Goal: Information Seeking & Learning: Learn about a topic

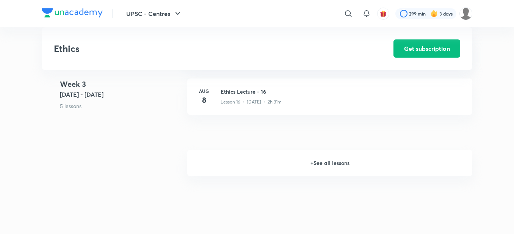
scroll to position [1019, 0]
click at [325, 164] on h6 "+ See all lessons" at bounding box center [329, 166] width 285 height 27
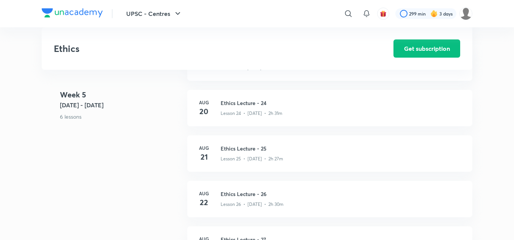
scroll to position [1456, 0]
click at [242, 195] on h3 "Ethics Lecture - 26" at bounding box center [342, 194] width 243 height 8
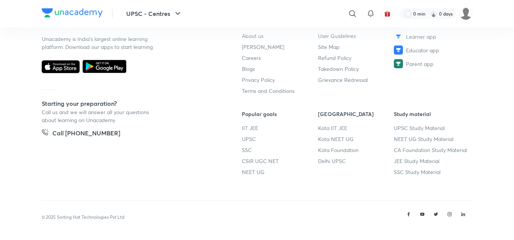
scroll to position [401, 0]
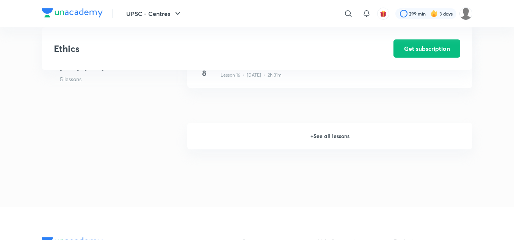
scroll to position [1049, 0]
click at [305, 141] on h6 "+ See all lessons" at bounding box center [329, 136] width 285 height 27
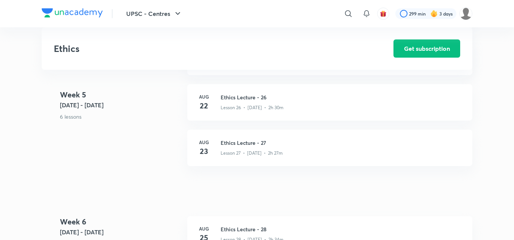
scroll to position [1553, 0]
click at [227, 95] on h3 "Ethics Lecture - 26" at bounding box center [342, 97] width 243 height 8
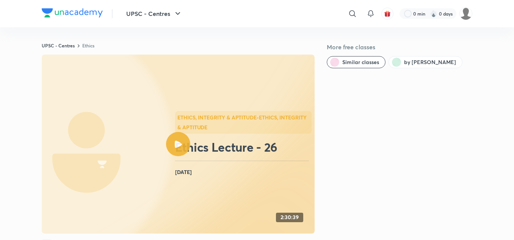
click at [180, 146] on icon at bounding box center [178, 144] width 7 height 7
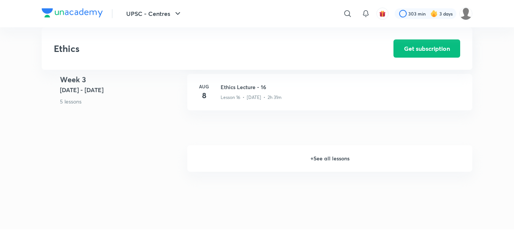
scroll to position [1026, 0]
click at [314, 157] on h6 "+ See all lessons" at bounding box center [329, 159] width 285 height 27
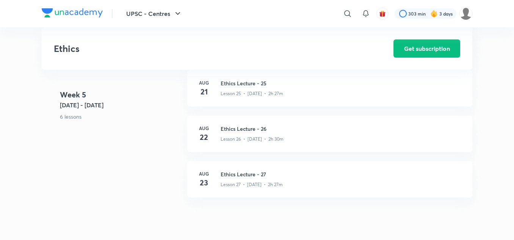
scroll to position [1519, 0]
click at [243, 130] on h3 "Ethics Lecture - 26" at bounding box center [342, 131] width 243 height 8
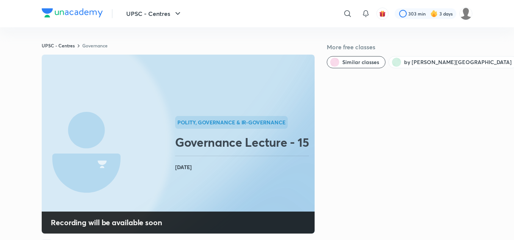
click at [174, 143] on rect at bounding box center [178, 144] width 273 height 179
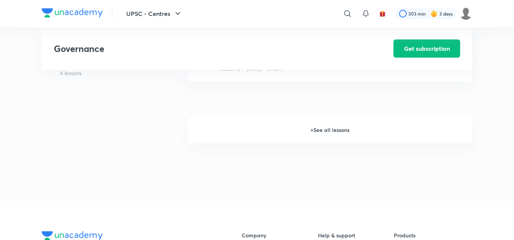
scroll to position [1010, 0]
click at [296, 134] on h6 "+ See all lessons" at bounding box center [329, 129] width 285 height 27
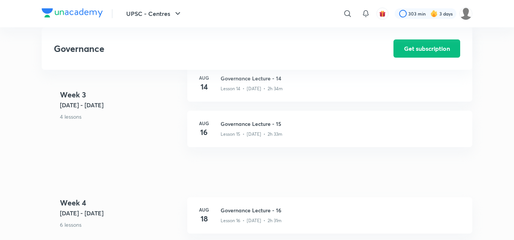
scroll to position [944, 0]
click at [268, 124] on h3 "Governance Lecture - 15" at bounding box center [342, 124] width 243 height 8
click at [255, 122] on h3 "Governance Lecture - 15" at bounding box center [342, 124] width 243 height 8
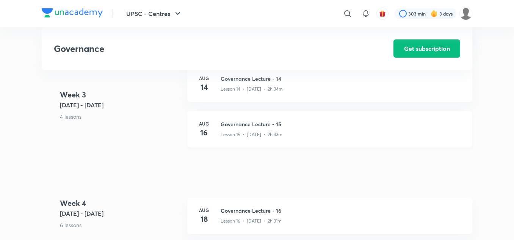
click at [255, 122] on h3 "Governance Lecture - 15" at bounding box center [342, 124] width 243 height 8
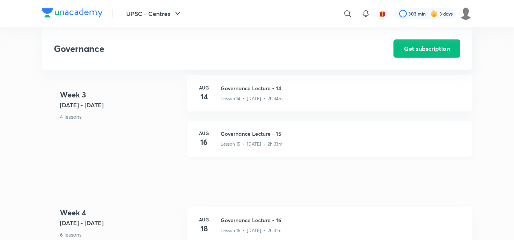
scroll to position [933, 0]
click at [240, 135] on h3 "Governance Lecture - 15" at bounding box center [342, 135] width 243 height 8
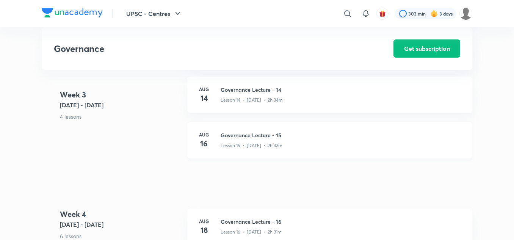
click at [240, 135] on h3 "Governance Lecture - 15" at bounding box center [342, 135] width 243 height 8
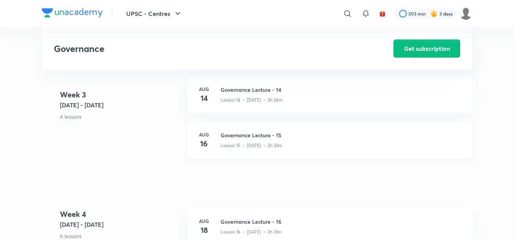
click at [240, 135] on h3 "Governance Lecture - 15" at bounding box center [342, 135] width 243 height 8
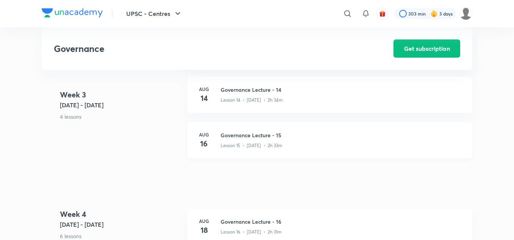
click at [240, 135] on h3 "Governance Lecture - 15" at bounding box center [342, 135] width 243 height 8
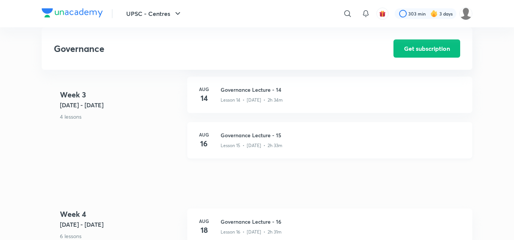
click at [240, 135] on h3 "Governance Lecture - 15" at bounding box center [342, 135] width 243 height 8
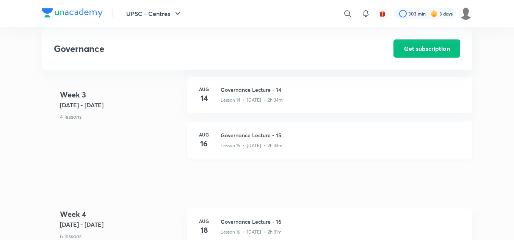
click at [240, 135] on h3 "Governance Lecture - 15" at bounding box center [342, 135] width 243 height 8
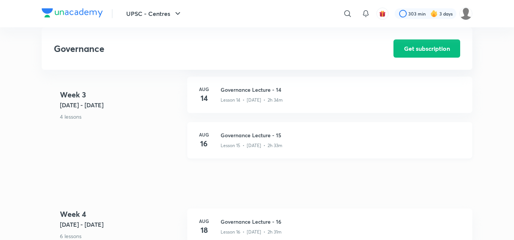
click at [240, 135] on h3 "Governance Lecture - 15" at bounding box center [342, 135] width 243 height 8
